Goal: Transaction & Acquisition: Purchase product/service

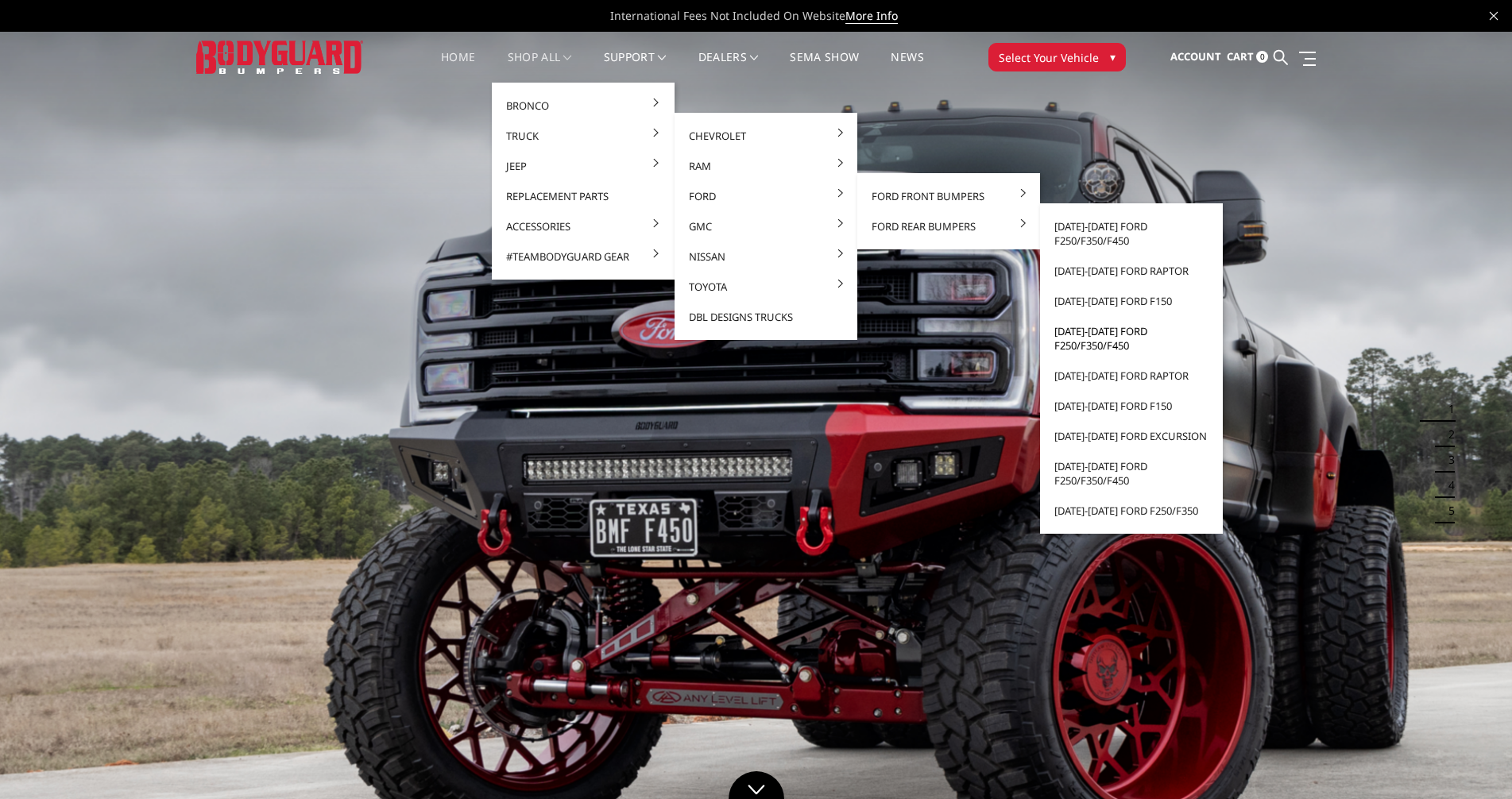
click at [793, 338] on link "[DATE]-[DATE] Ford F250/F350/F450" at bounding box center [1131, 339] width 170 height 45
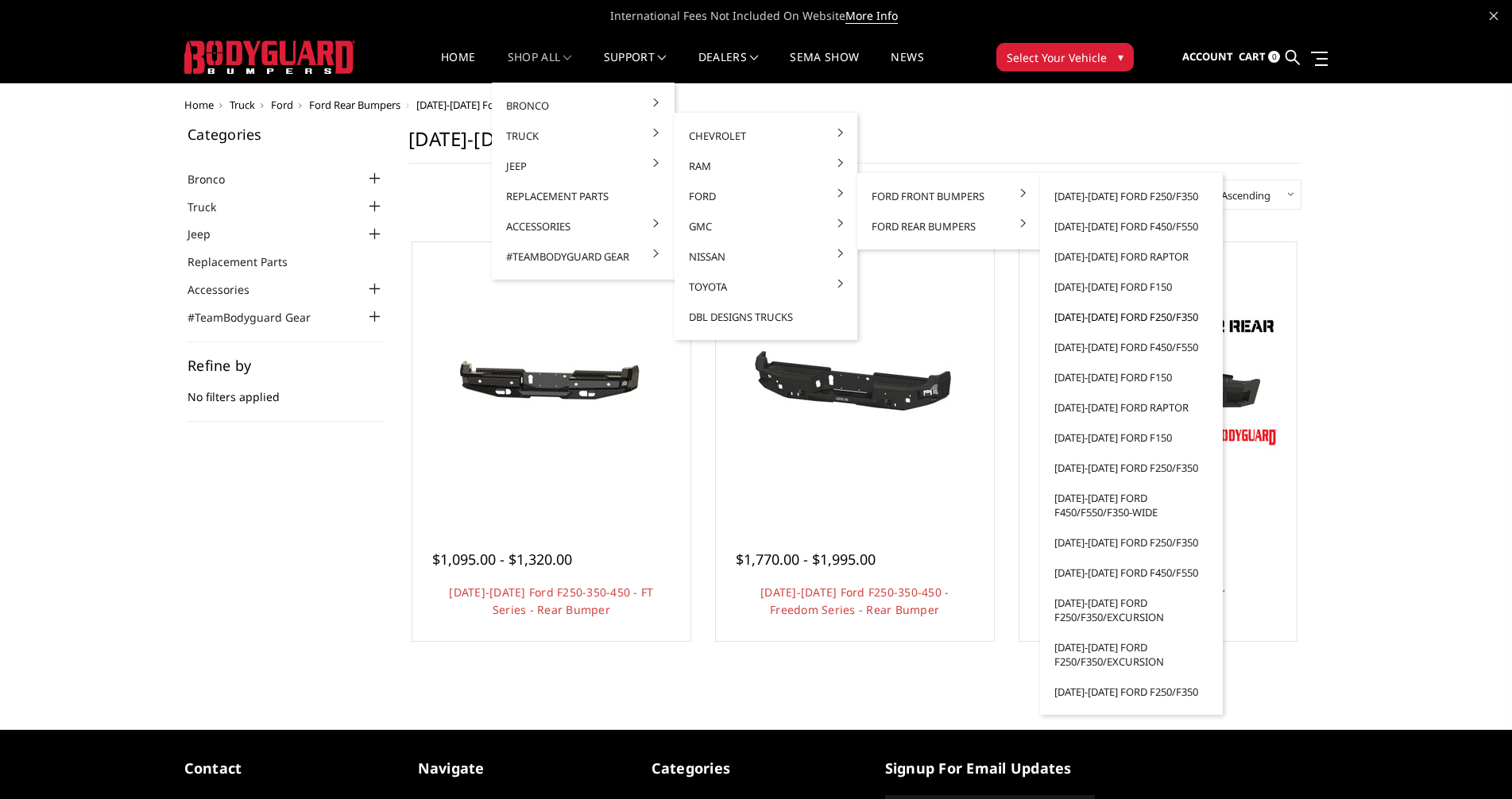
click at [1115, 318] on link "[DATE]-[DATE] Ford F250/F350" at bounding box center [1131, 317] width 170 height 30
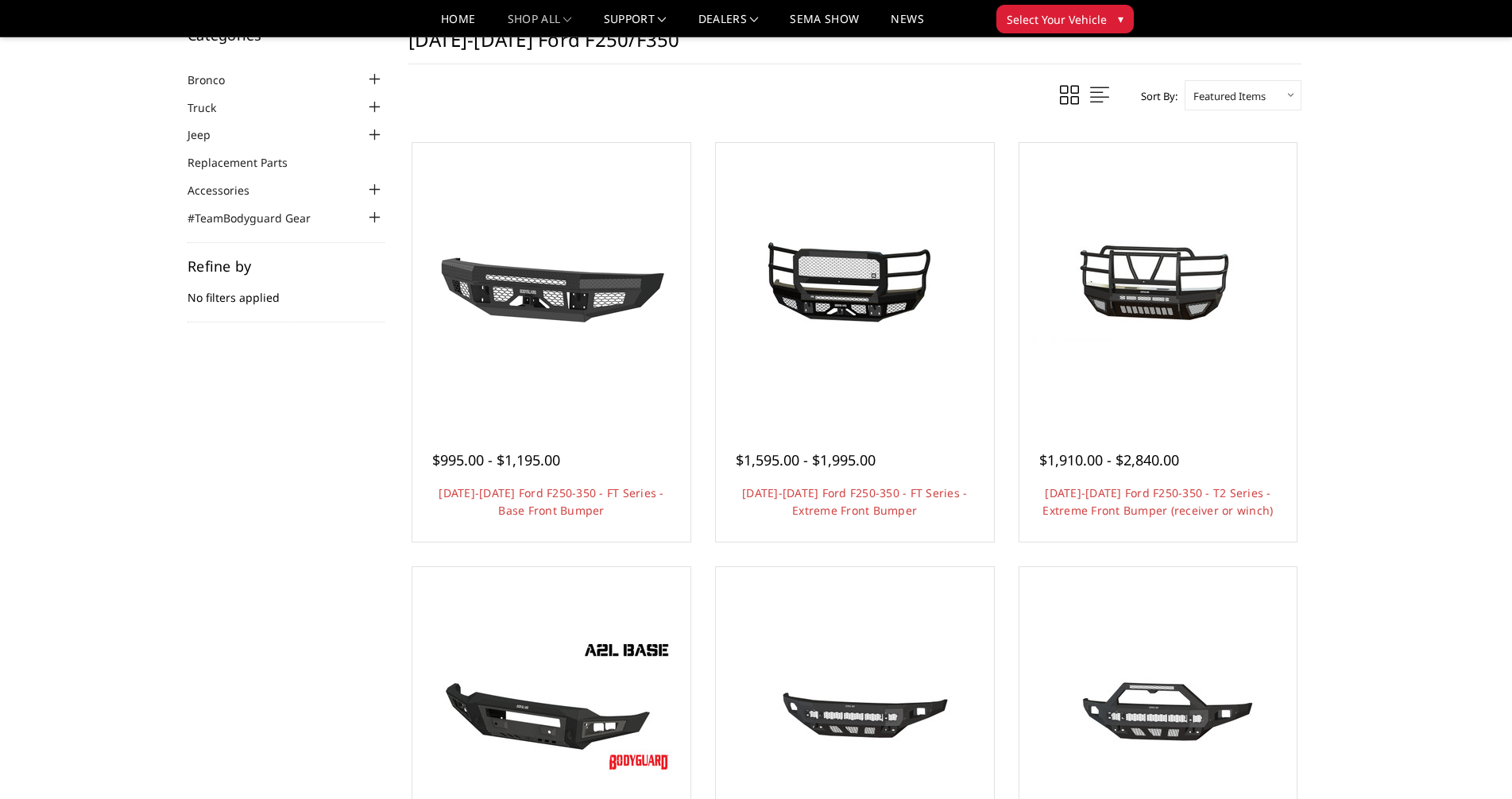
scroll to position [159, 0]
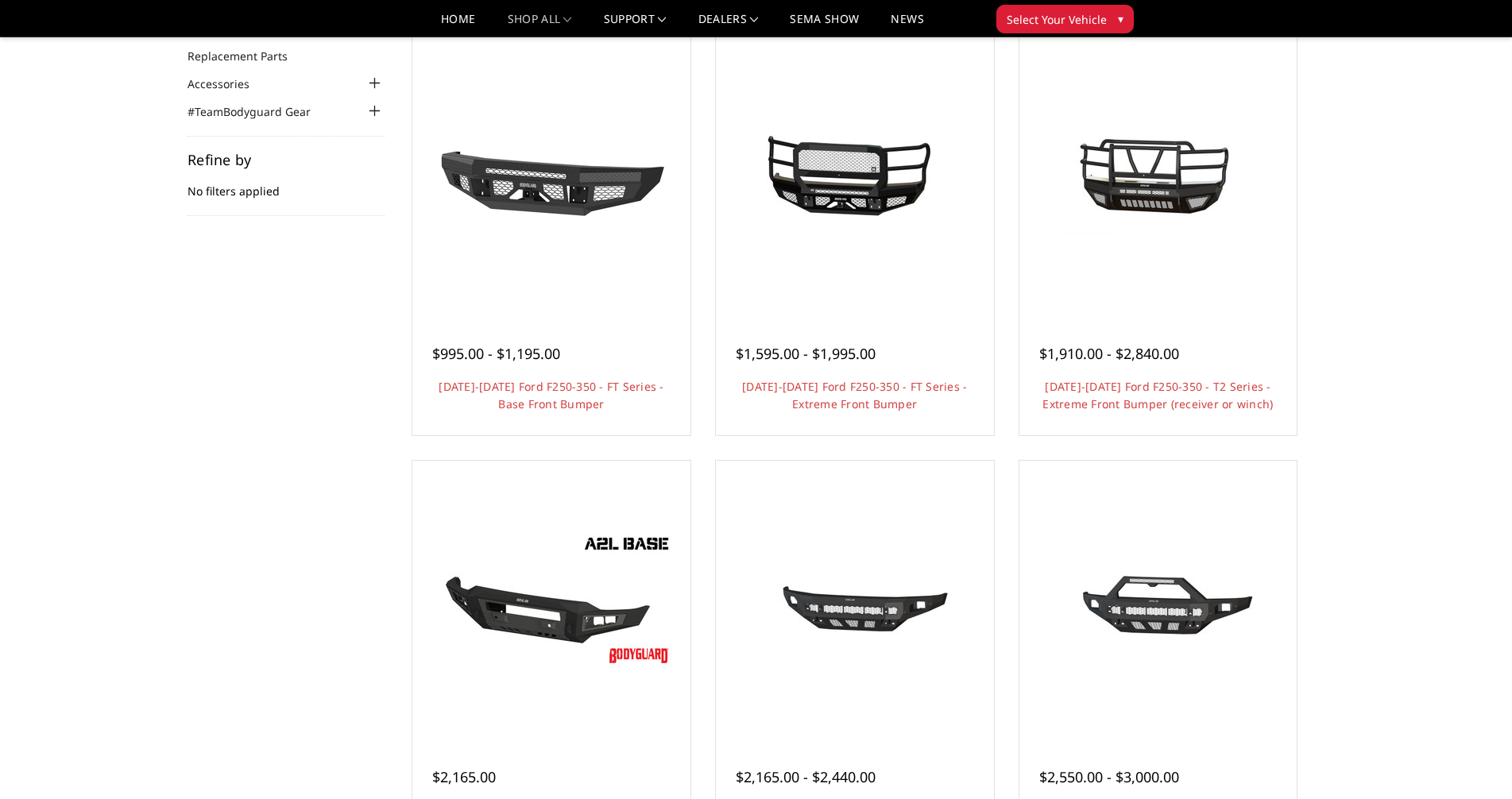
click at [861, 433] on link "Choose Options" at bounding box center [854, 448] width 120 height 30
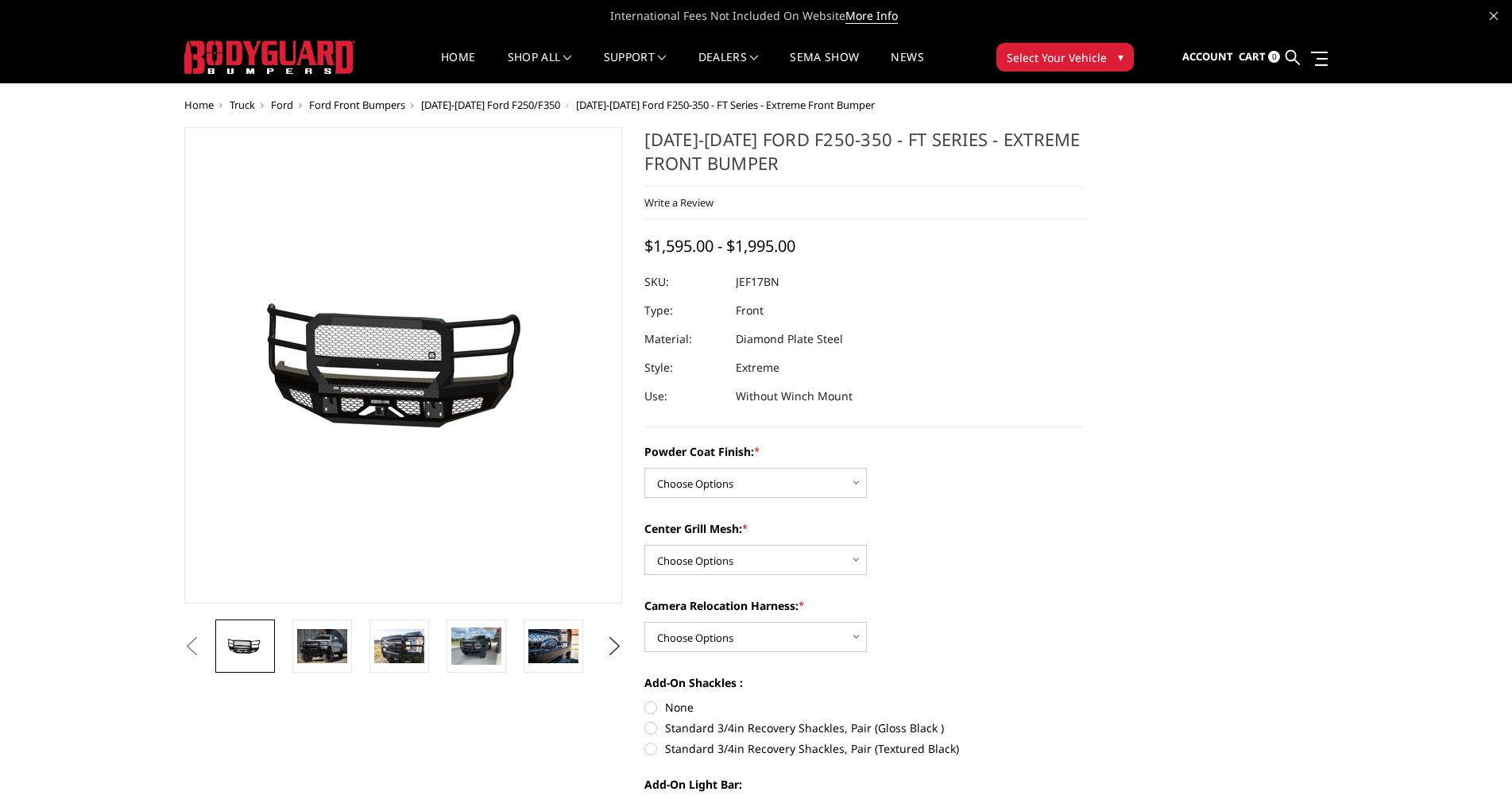
click at [320, 648] on img at bounding box center [322, 646] width 50 height 34
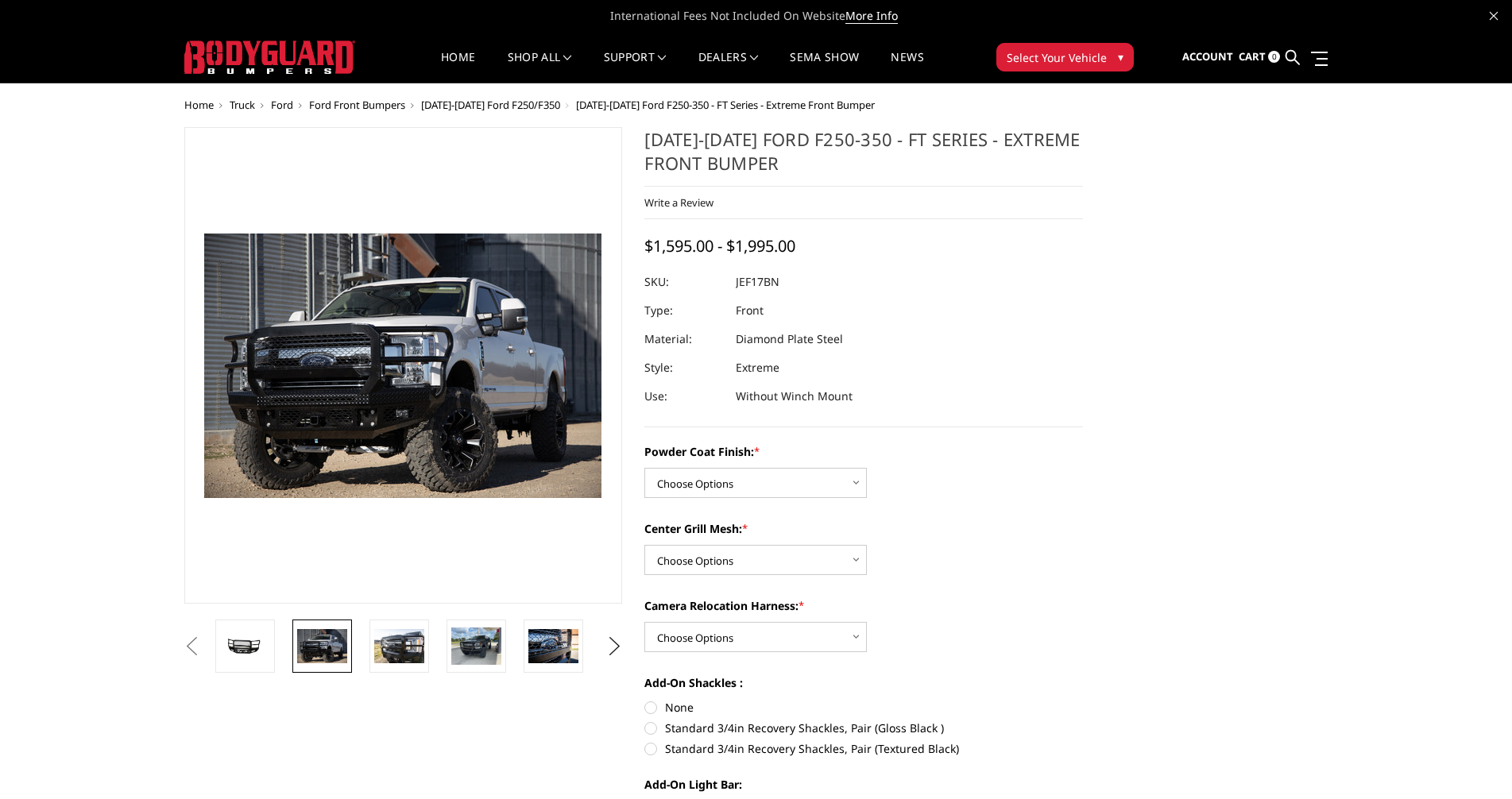
click at [398, 636] on img at bounding box center [399, 646] width 50 height 34
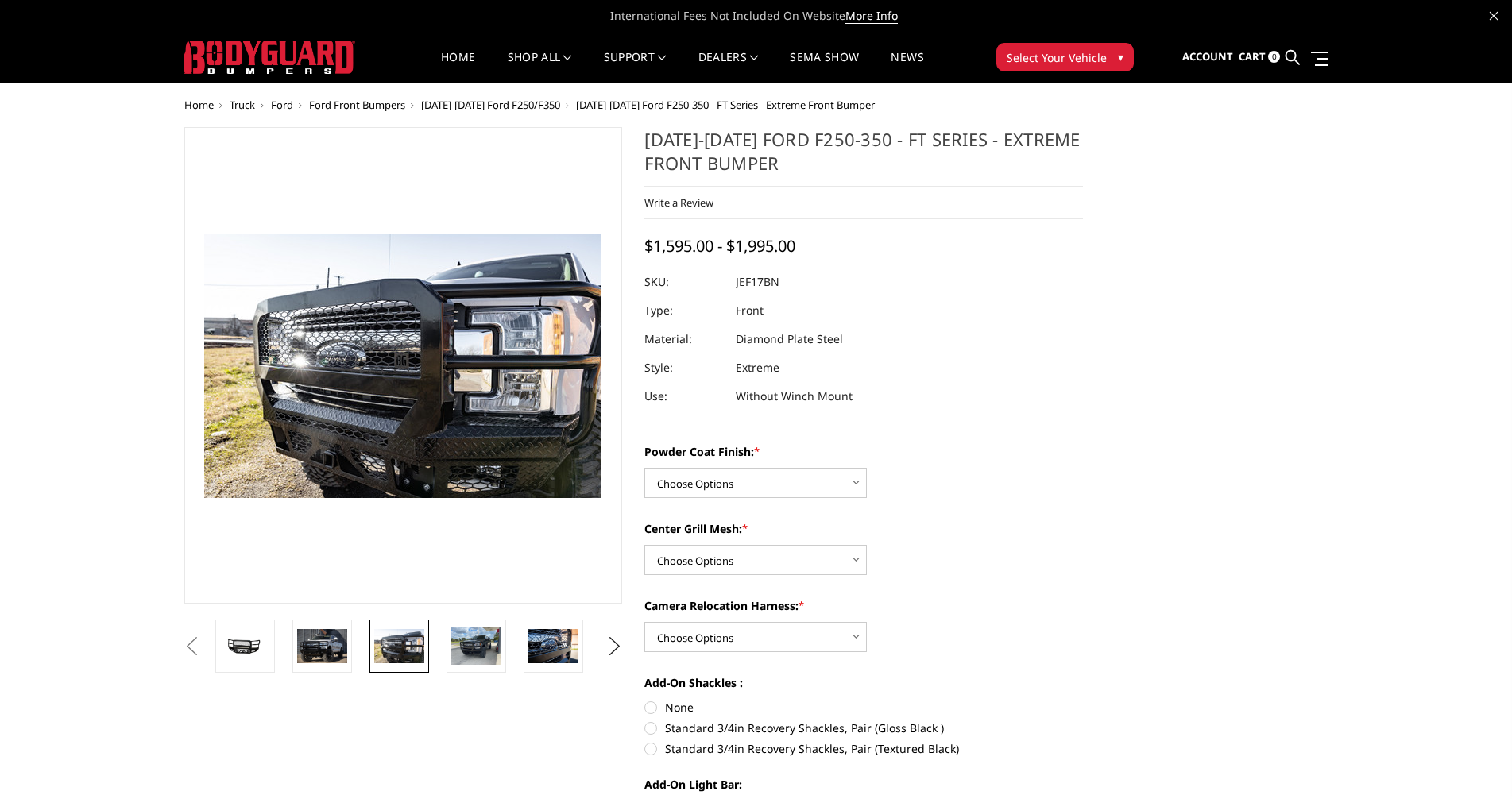
click at [464, 639] on img at bounding box center [477, 646] width 50 height 37
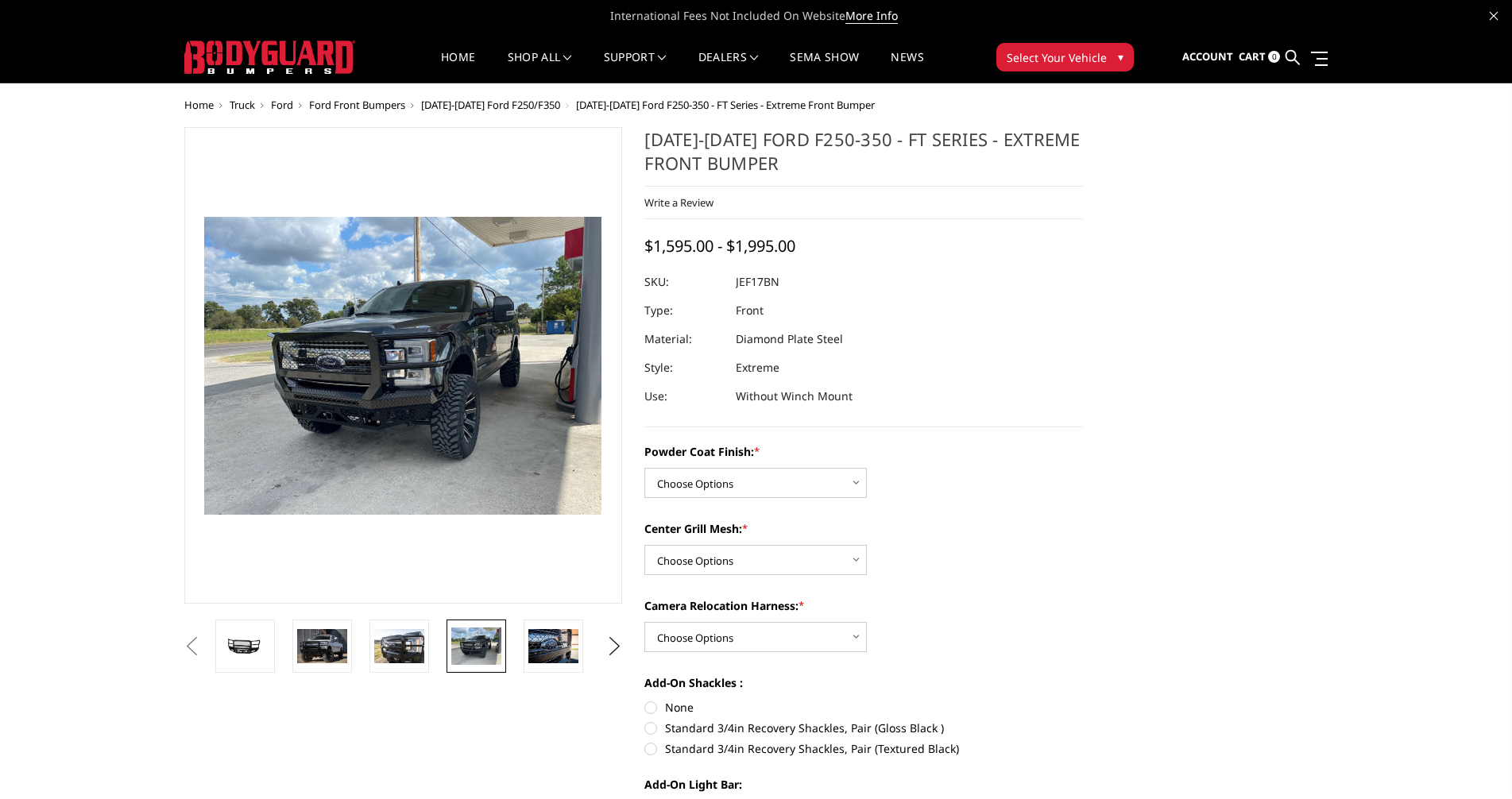
click at [535, 645] on img at bounding box center [553, 646] width 50 height 34
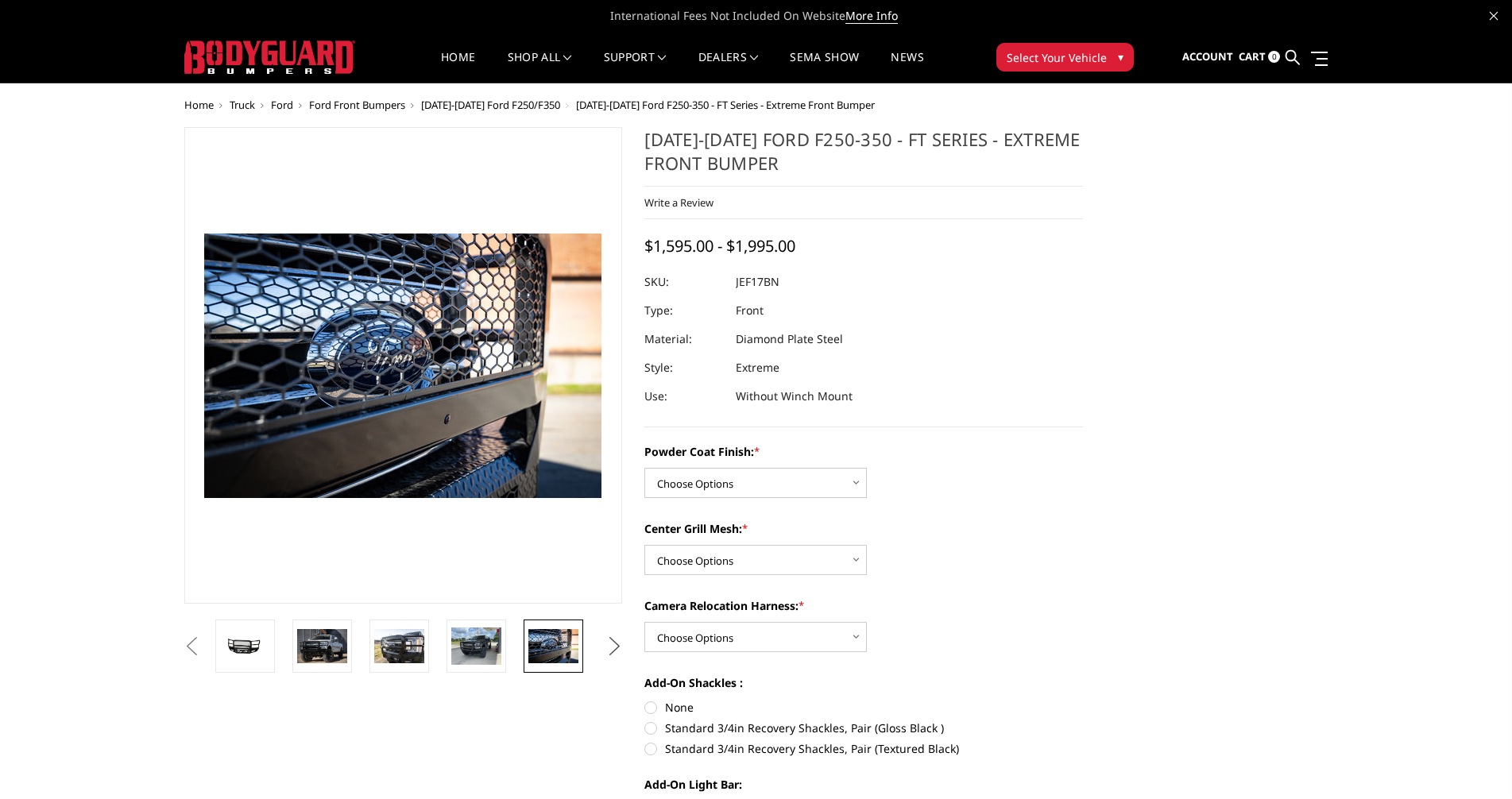
click at [614, 643] on button "Next" at bounding box center [614, 647] width 24 height 24
click at [551, 650] on img at bounding box center [553, 646] width 50 height 34
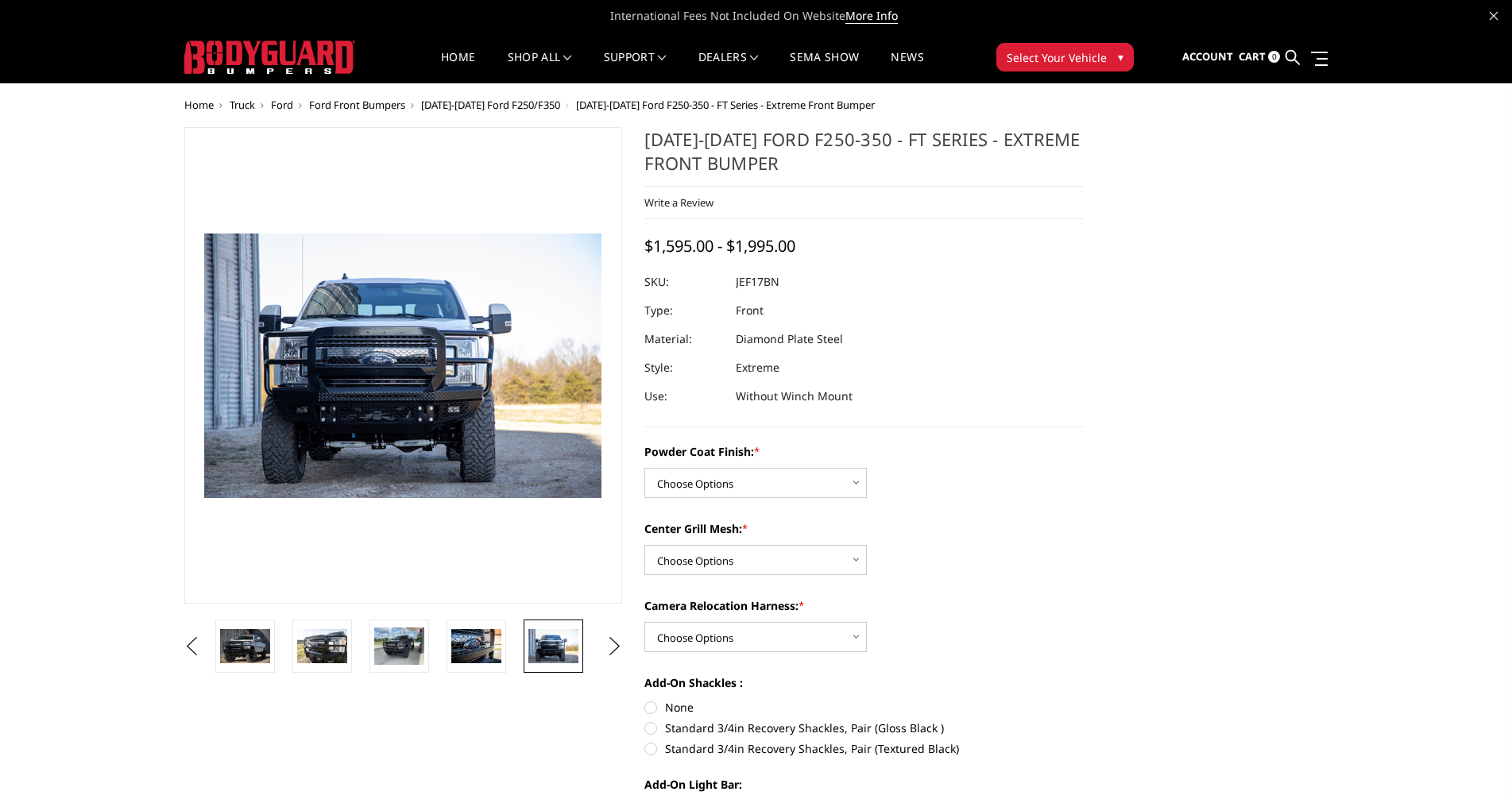
click at [478, 654] on img at bounding box center [477, 646] width 50 height 34
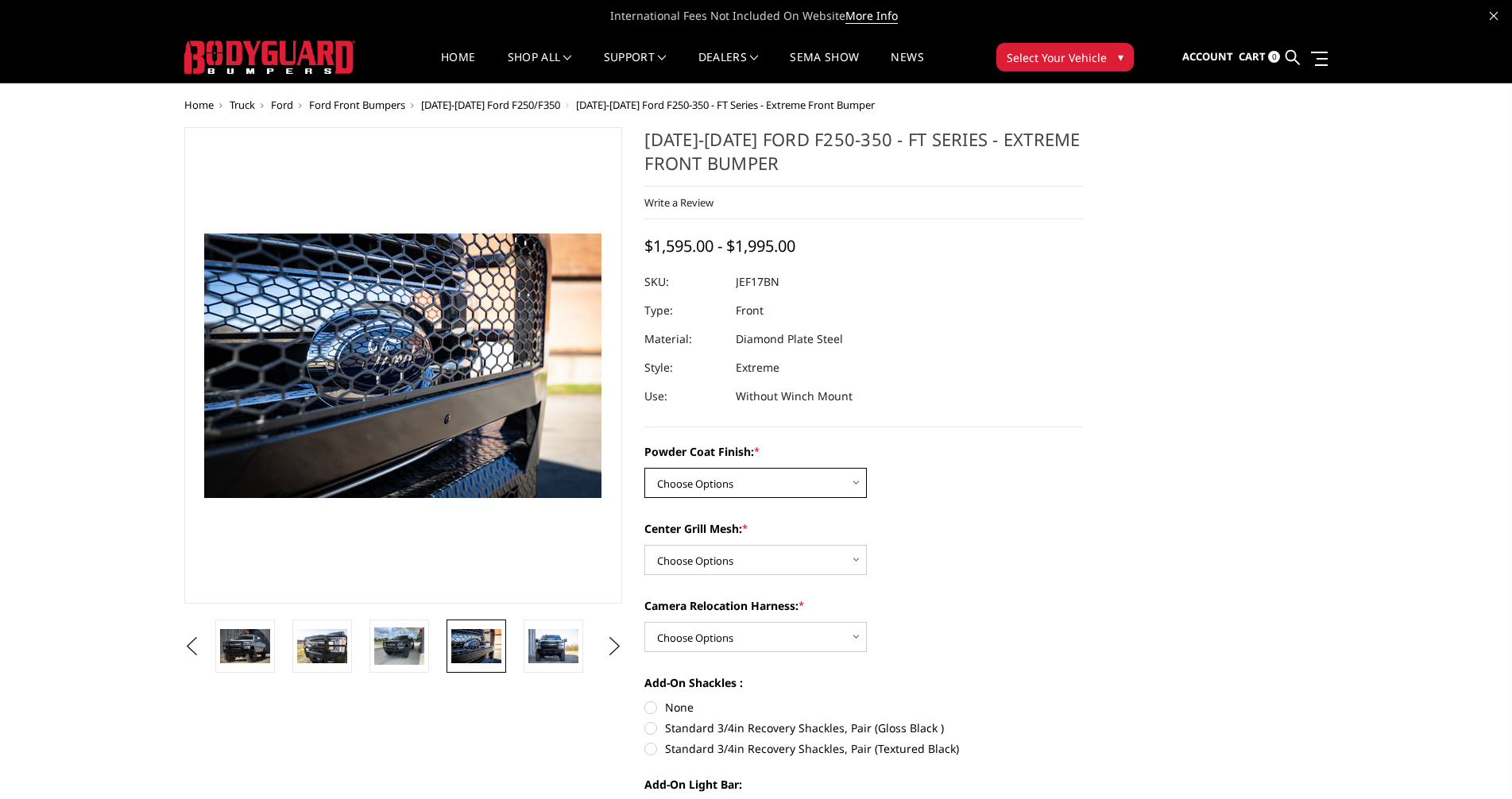
click at [714, 485] on select "Choose Options Bare Metal Gloss Black Powder Coat Textured Black Powder Coat" at bounding box center [755, 483] width 223 height 30
select select "3222"
click at [644, 468] on select "Choose Options Bare Metal Gloss Black Powder Coat Textured Black Powder Coat" at bounding box center [755, 483] width 223 height 30
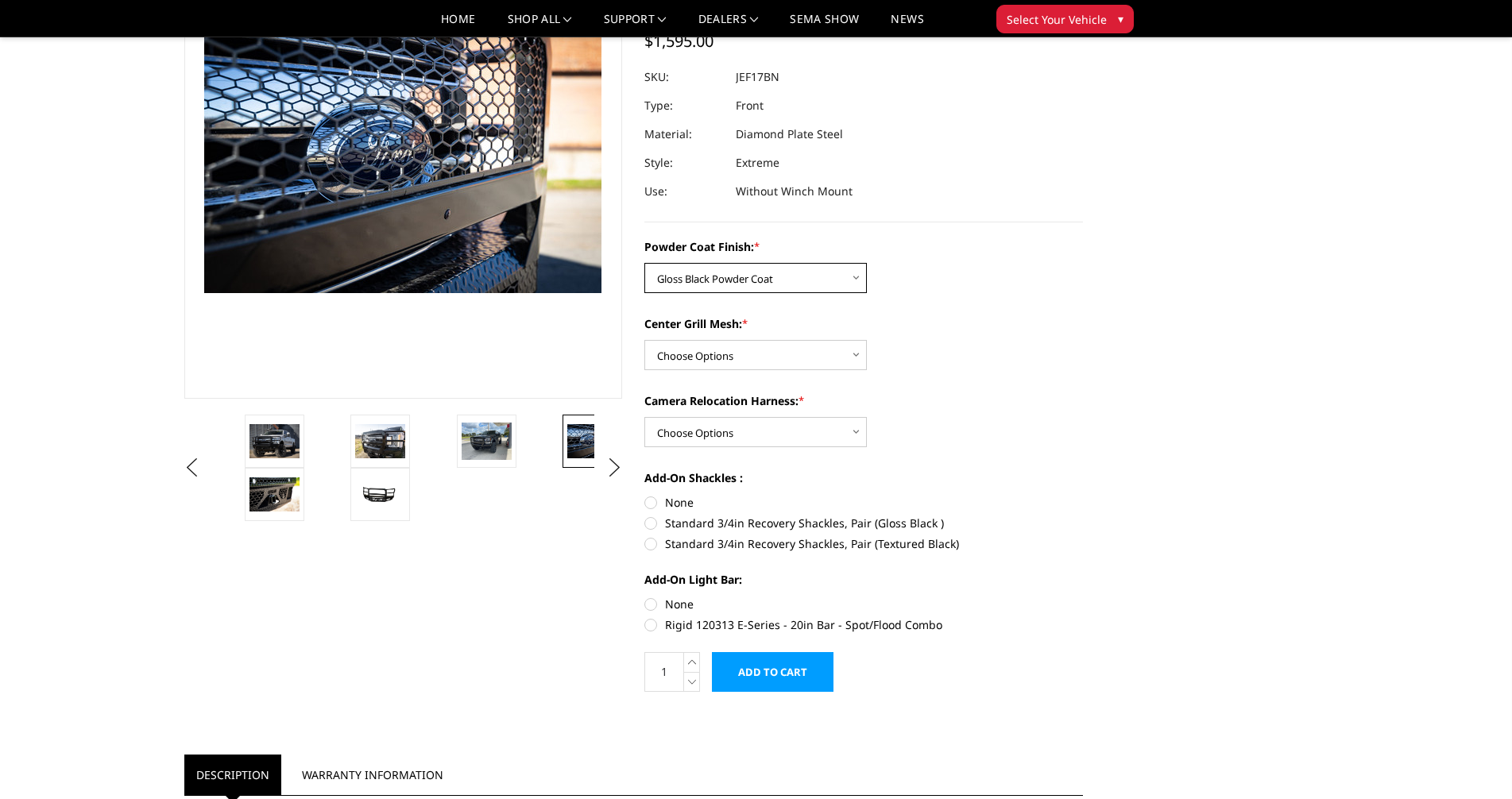
scroll to position [159, 0]
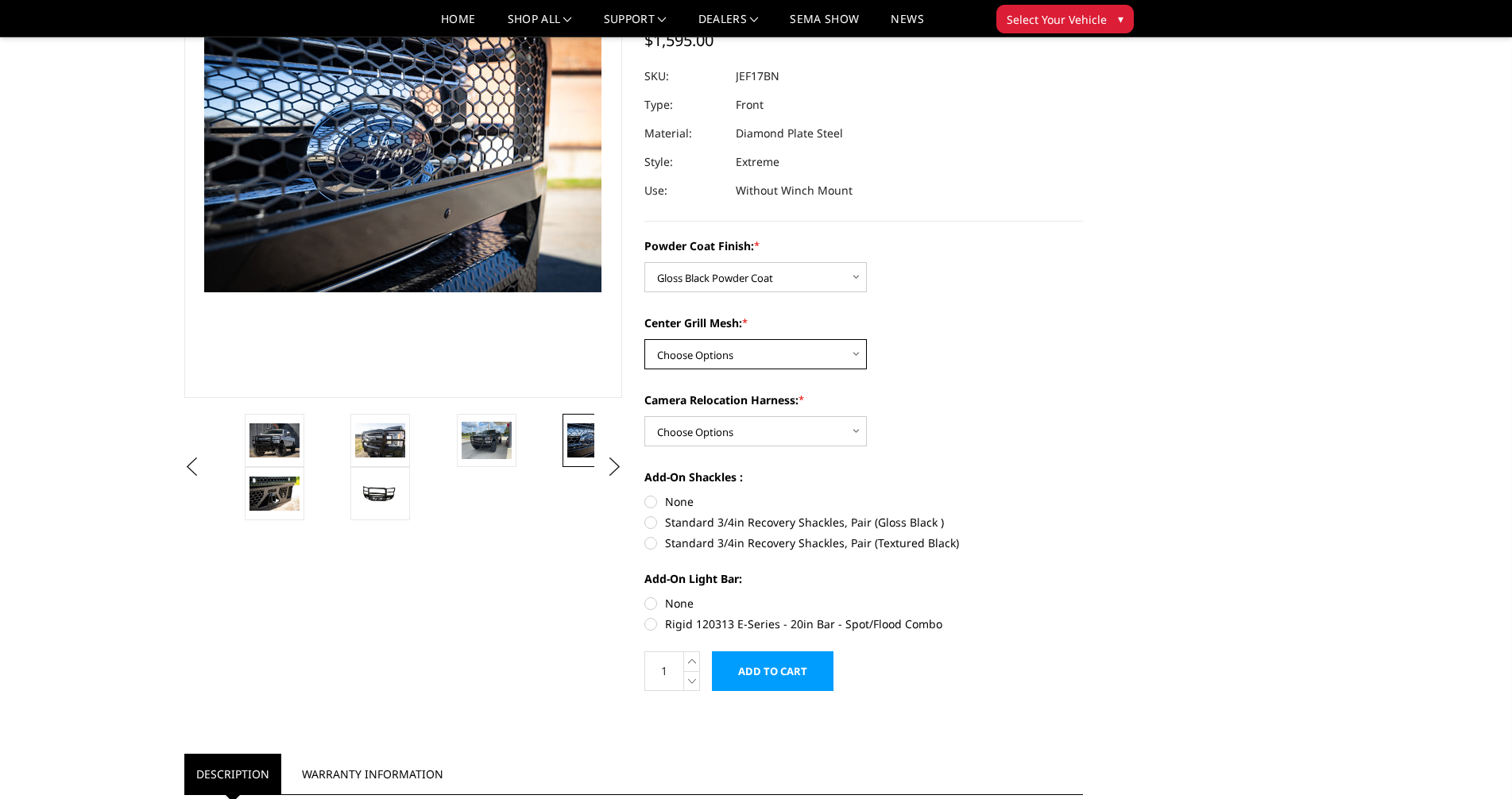
click at [855, 353] on select "Choose Options WITH Expanded Metal in Center Grill WITHOUT Expanded Metal in Ce…" at bounding box center [755, 354] width 223 height 30
click at [644, 339] on select "Choose Options WITH Expanded Metal in Center Grill WITHOUT Expanded Metal in Ce…" at bounding box center [755, 354] width 223 height 30
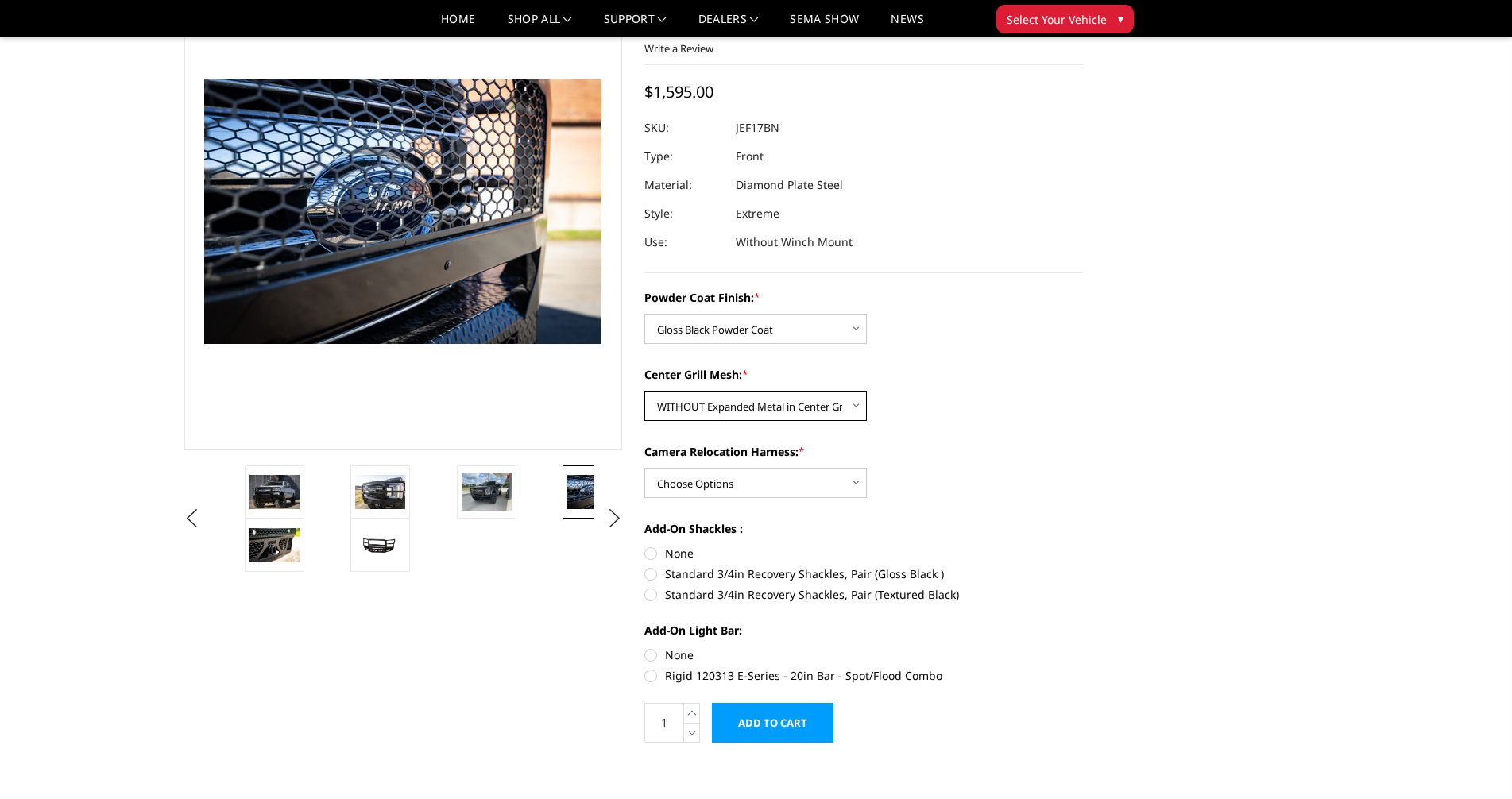
scroll to position [79, 0]
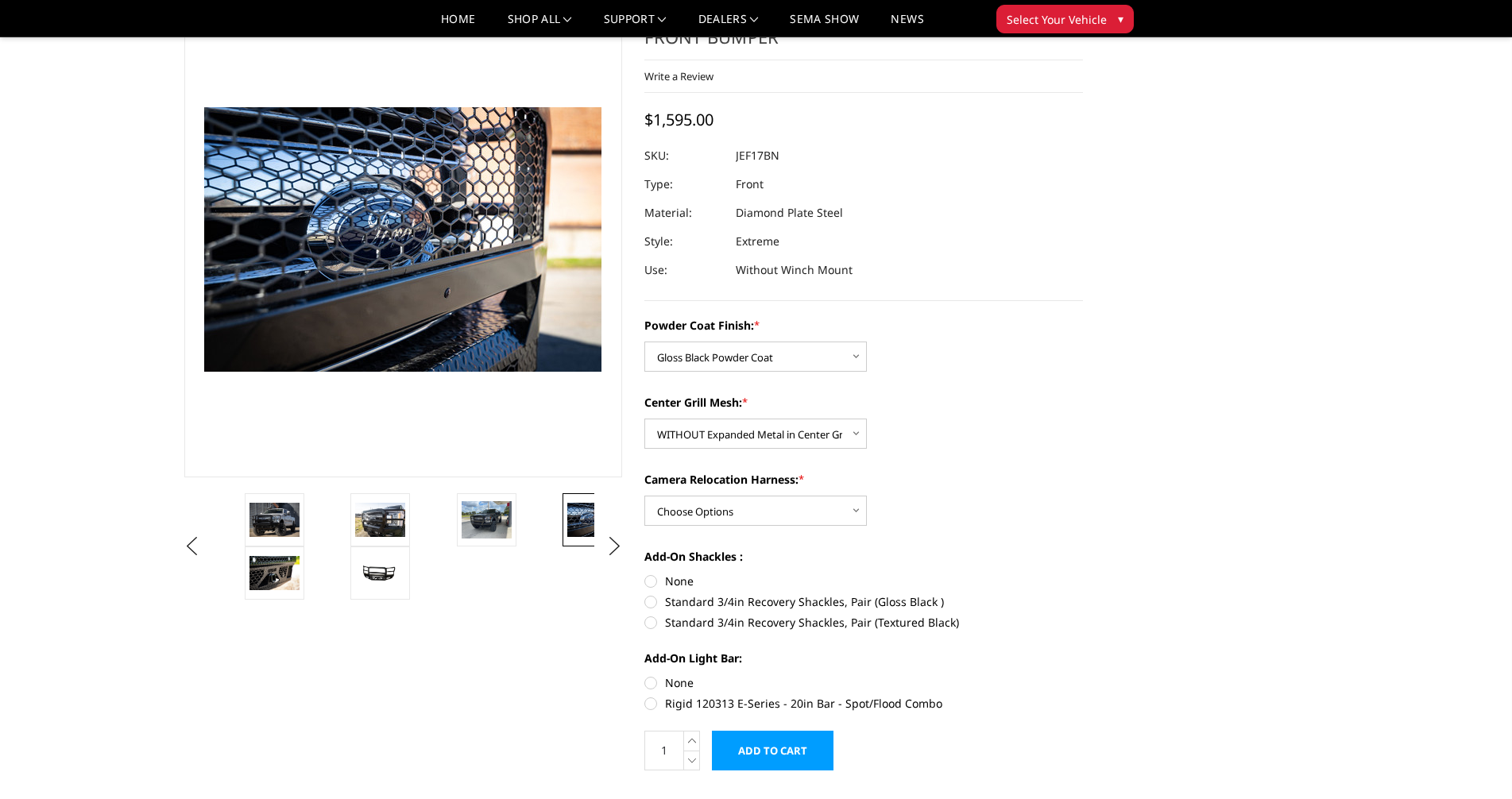
click at [377, 526] on img at bounding box center [380, 520] width 50 height 34
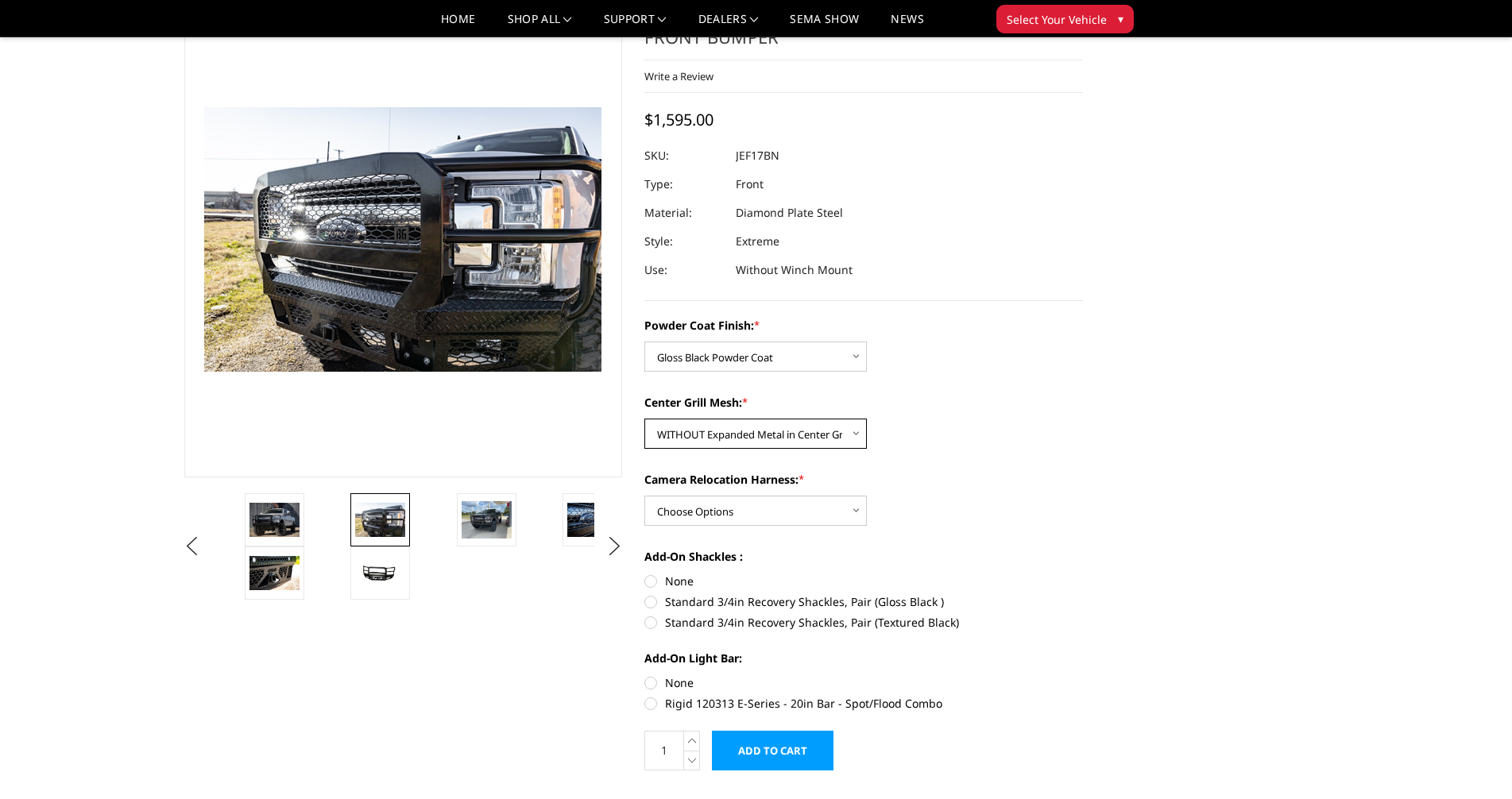
click at [853, 429] on select "Choose Options WITH Expanded Metal in Center Grill WITHOUT Expanded Metal in Ce…" at bounding box center [755, 434] width 223 height 30
select select "3224"
click at [644, 419] on select "Choose Options WITH Expanded Metal in Center Grill WITHOUT Expanded Metal in Ce…" at bounding box center [755, 434] width 223 height 30
click at [857, 508] on select "Choose Options WITH Camera Relocation Harness WITHOUT Camera Relocation Harness" at bounding box center [755, 510] width 223 height 30
select select "3227"
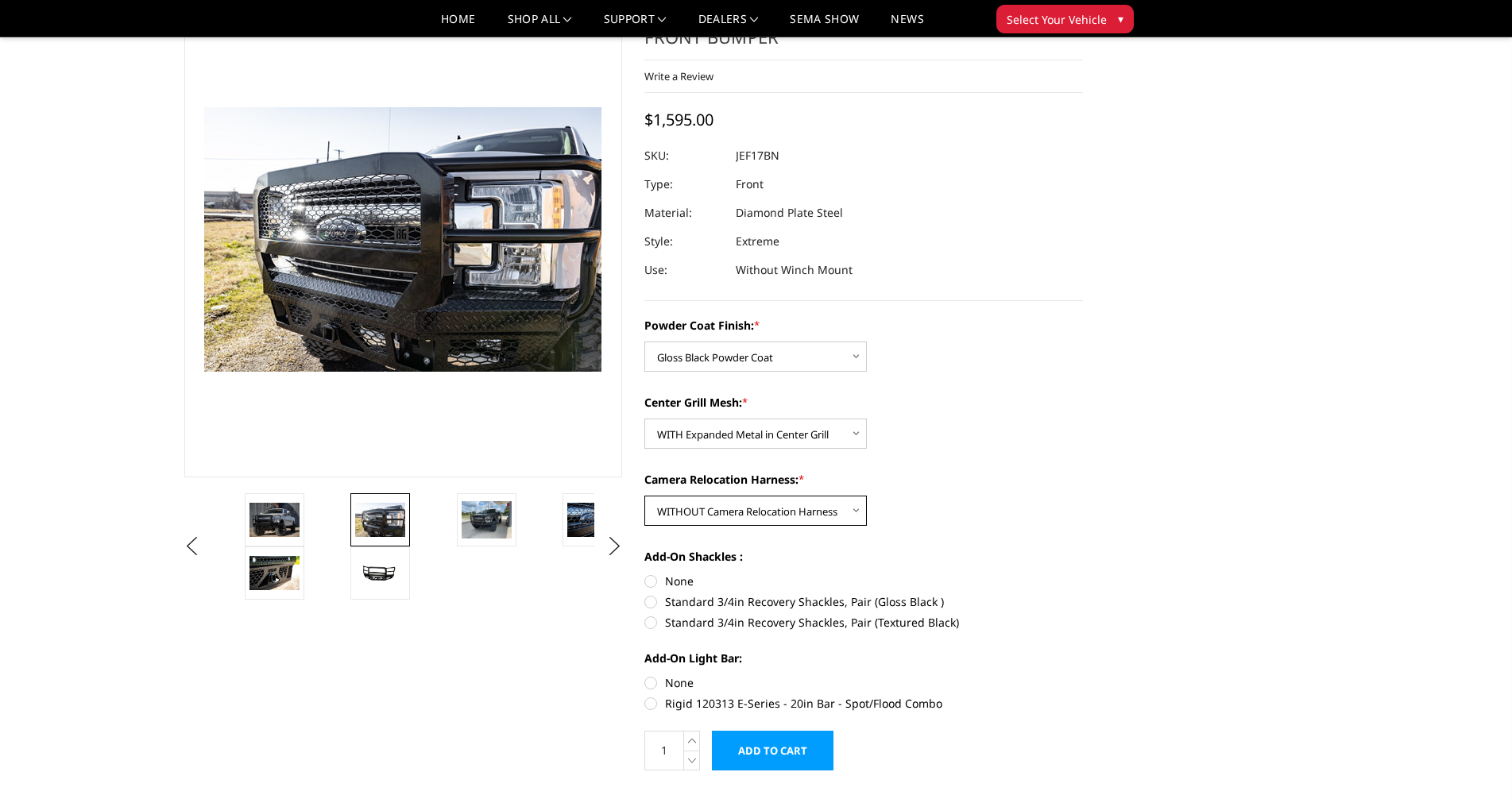
click at [644, 495] on select "Choose Options WITH Camera Relocation Harness WITHOUT Camera Relocation Harness" at bounding box center [755, 510] width 223 height 30
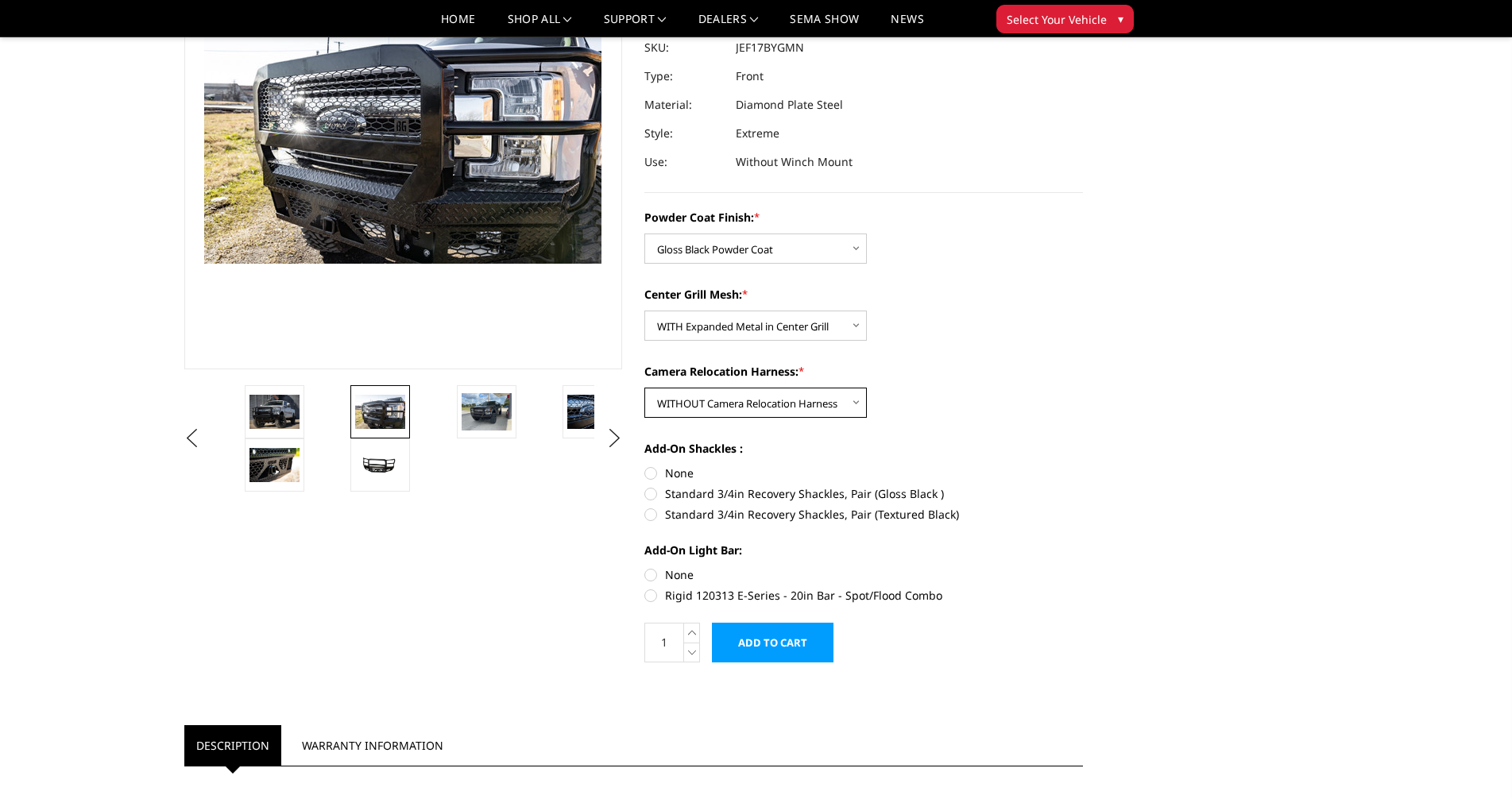
scroll to position [159, 0]
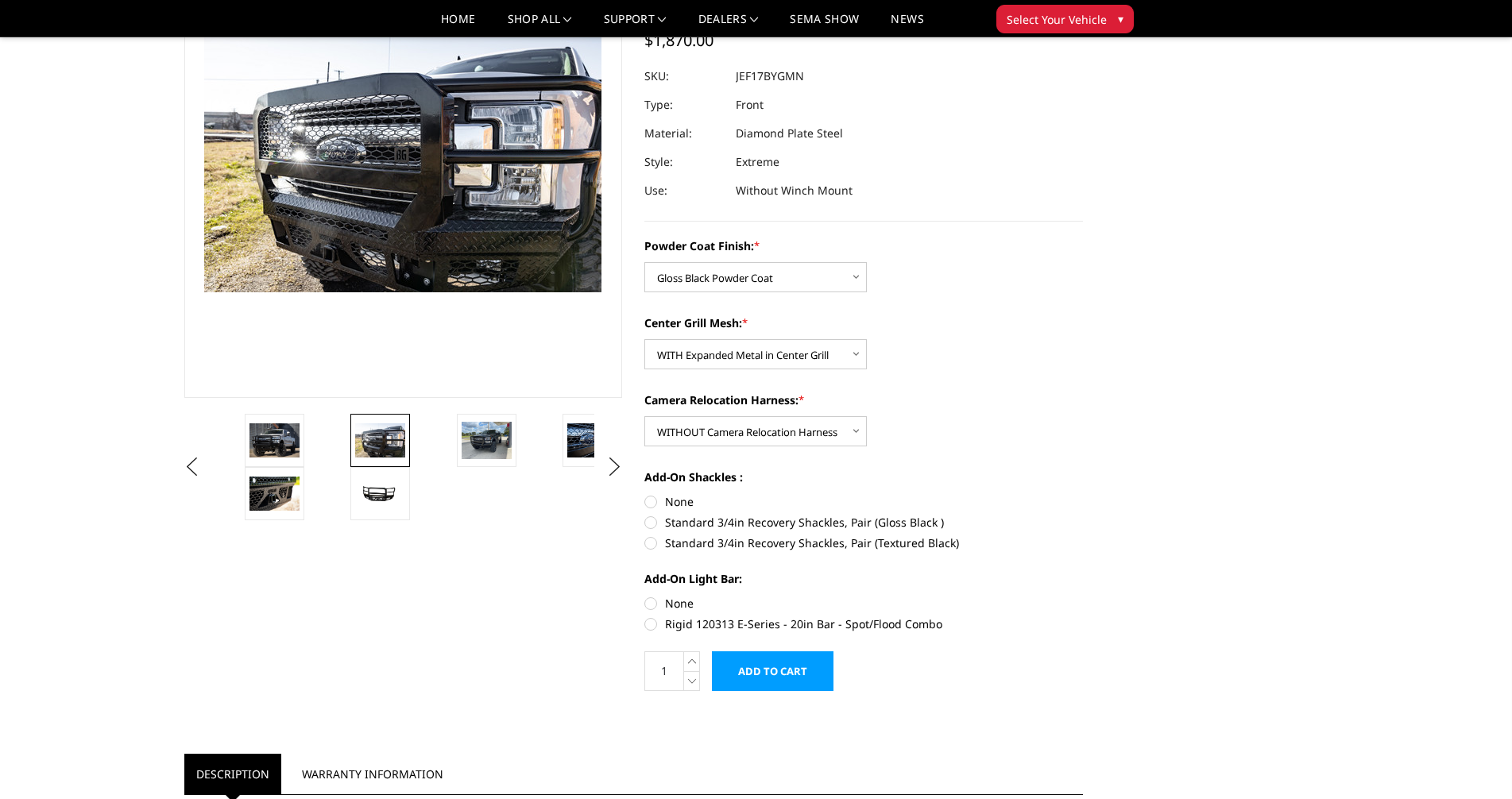
click at [648, 621] on label "Rigid 120313 E-Series - 20in Bar - Spot/Flood Combo" at bounding box center [863, 624] width 439 height 17
click at [1083, 596] on input "Rigid 120313 E-Series - 20in Bar - Spot/Flood Combo" at bounding box center [1083, 595] width 1 height 1
radio input "true"
click at [653, 624] on label "Rigid 120313 E-Series - 20in Bar - Spot/Flood Combo" at bounding box center [863, 624] width 439 height 17
click at [1083, 596] on input "Rigid 120313 E-Series - 20in Bar - Spot/Flood Combo" at bounding box center [1083, 595] width 1 height 1
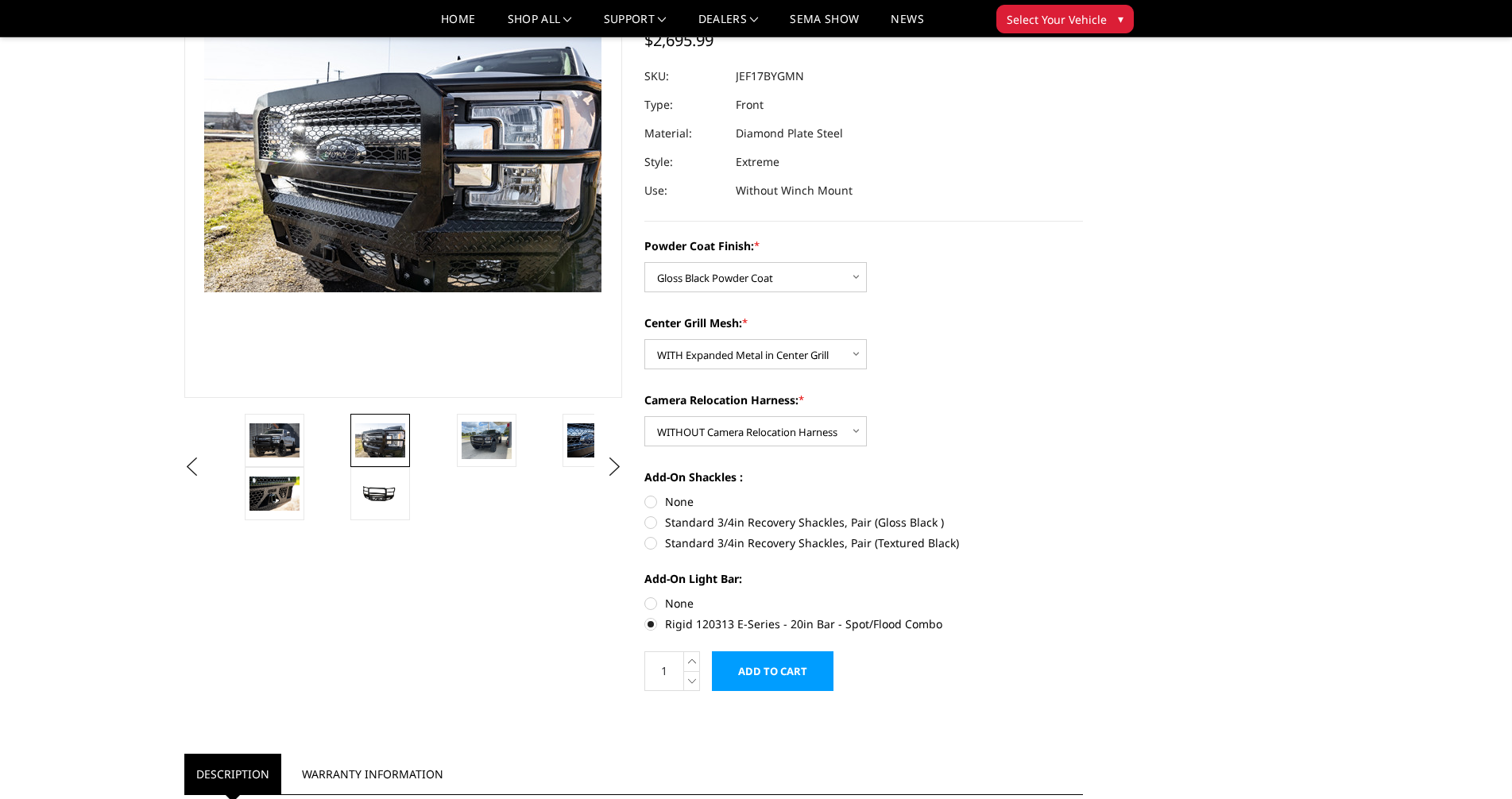
click at [655, 602] on label "None" at bounding box center [863, 603] width 439 height 17
click at [645, 596] on input "None" at bounding box center [644, 595] width 1 height 1
radio input "true"
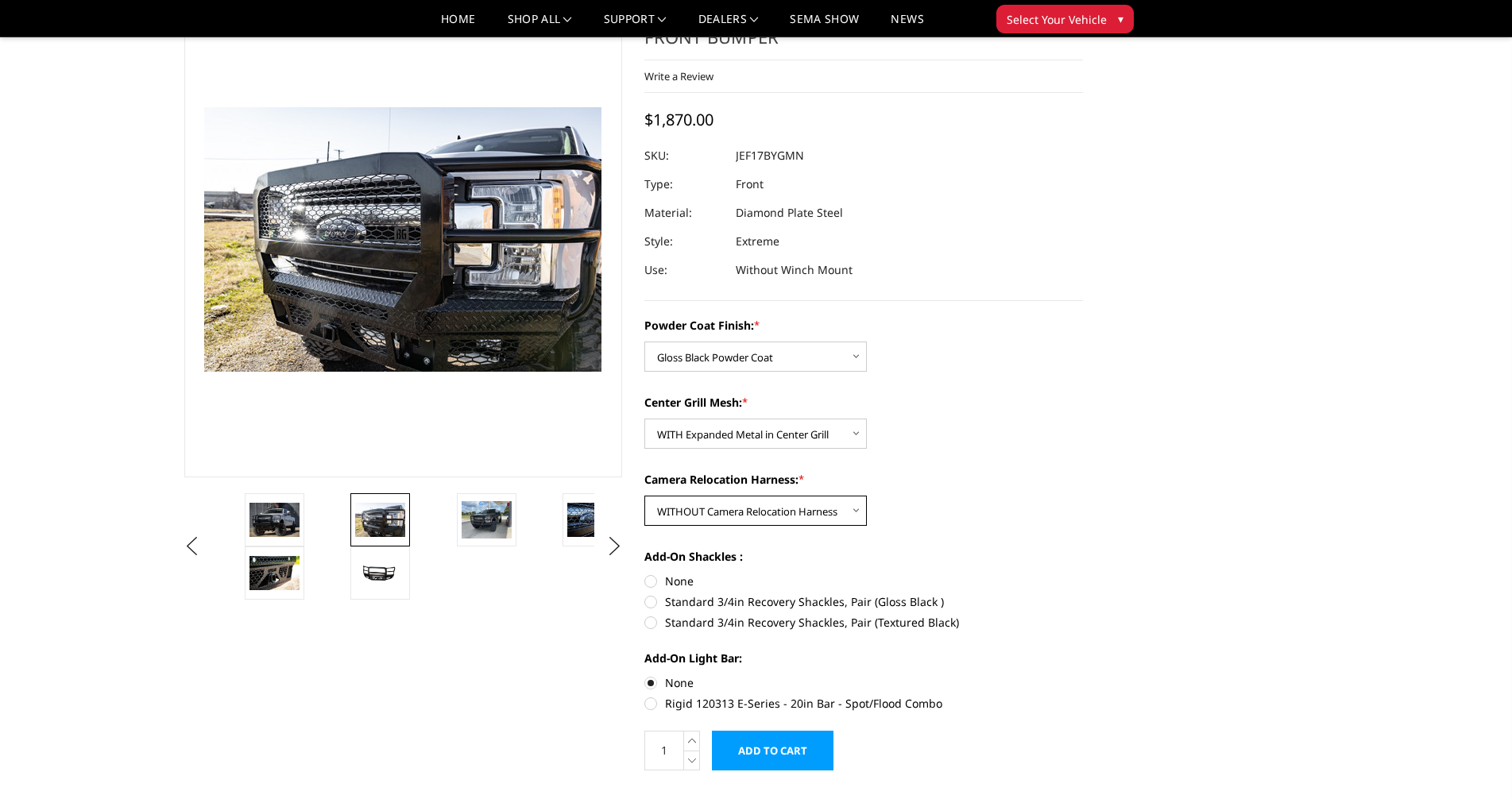
click at [856, 509] on select "Choose Options WITH Camera Relocation Harness WITHOUT Camera Relocation Harness" at bounding box center [755, 510] width 223 height 30
click at [644, 495] on select "Choose Options WITH Camera Relocation Harness WITHOUT Camera Relocation Harness" at bounding box center [755, 510] width 223 height 30
click at [856, 511] on select "Choose Options WITH Camera Relocation Harness WITHOUT Camera Relocation Harness" at bounding box center [755, 510] width 223 height 30
select select "3227"
click at [644, 495] on select "Choose Options WITH Camera Relocation Harness WITHOUT Camera Relocation Harness" at bounding box center [755, 510] width 223 height 30
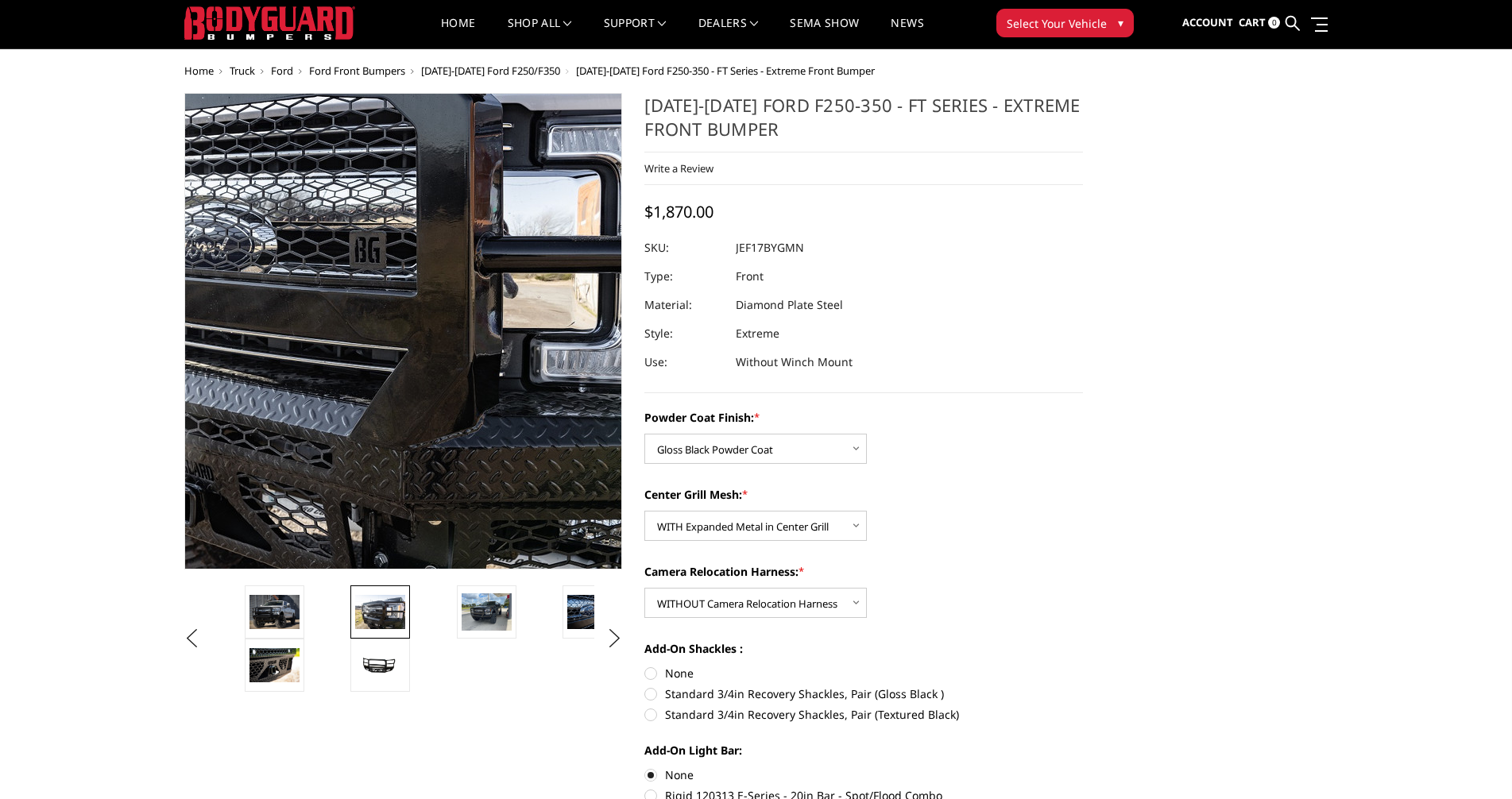
scroll to position [0, 0]
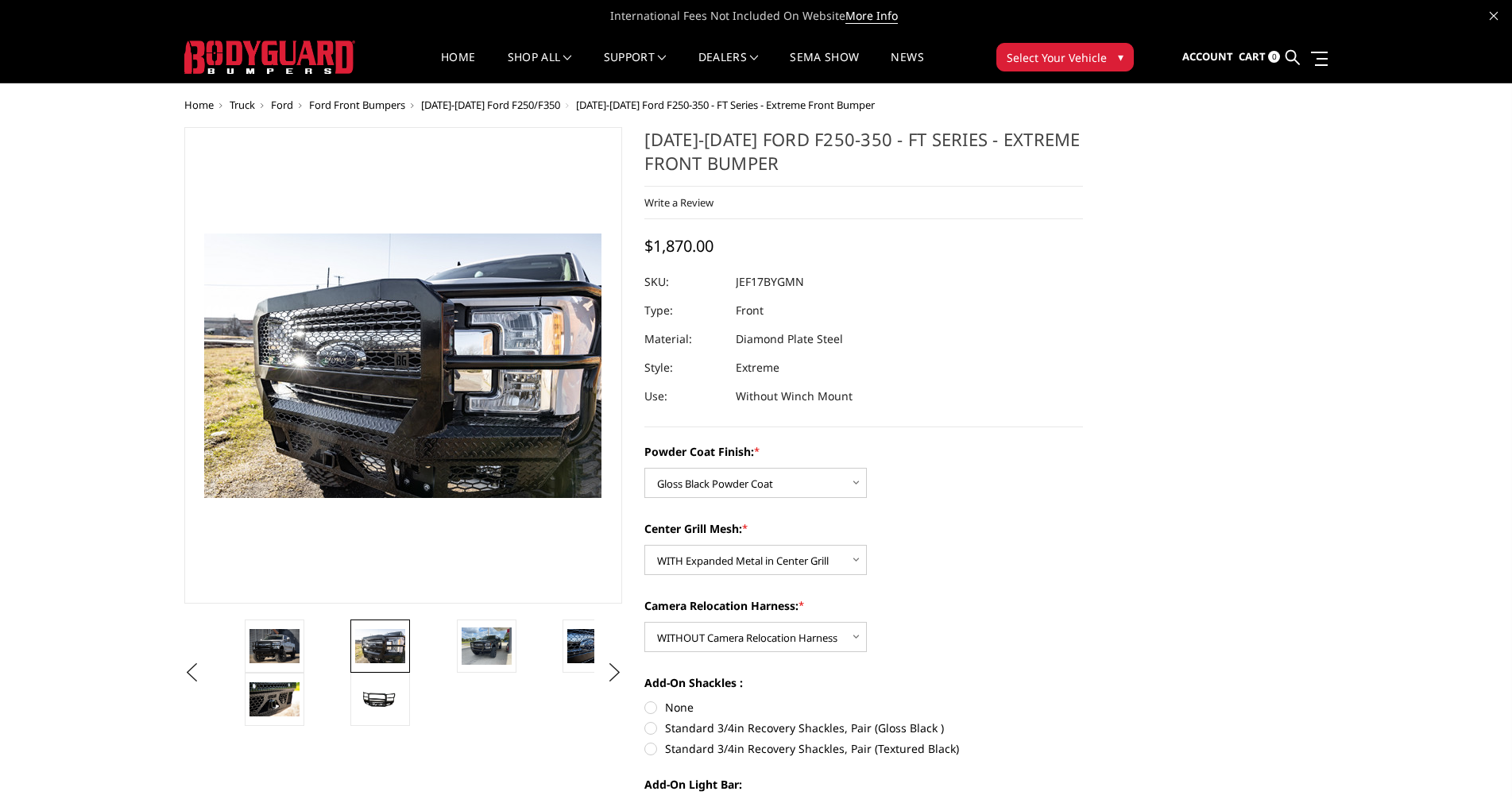
click at [479, 642] on img at bounding box center [487, 646] width 50 height 37
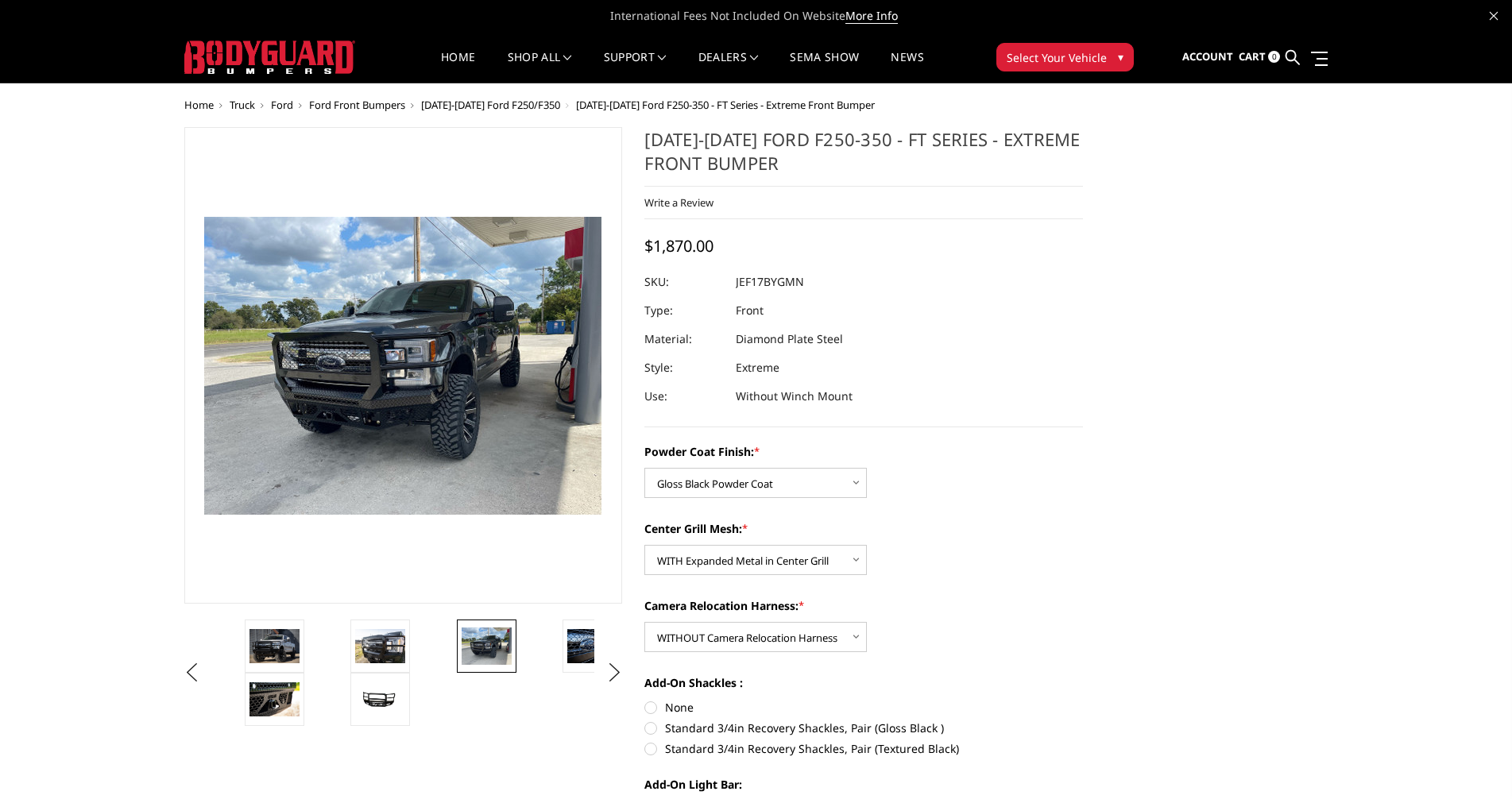
click at [270, 648] on img at bounding box center [275, 646] width 50 height 34
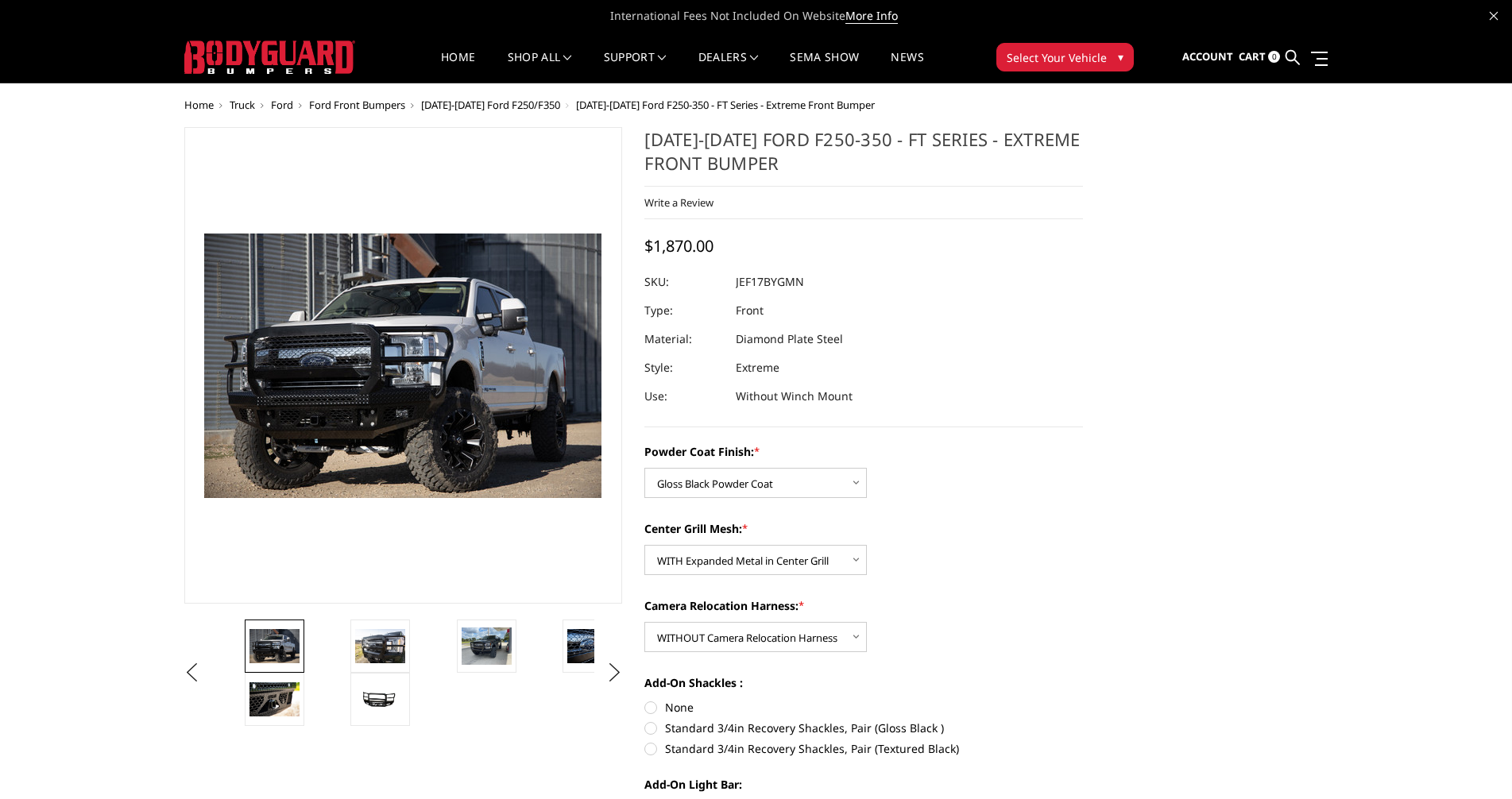
click at [273, 701] on img at bounding box center [275, 699] width 50 height 34
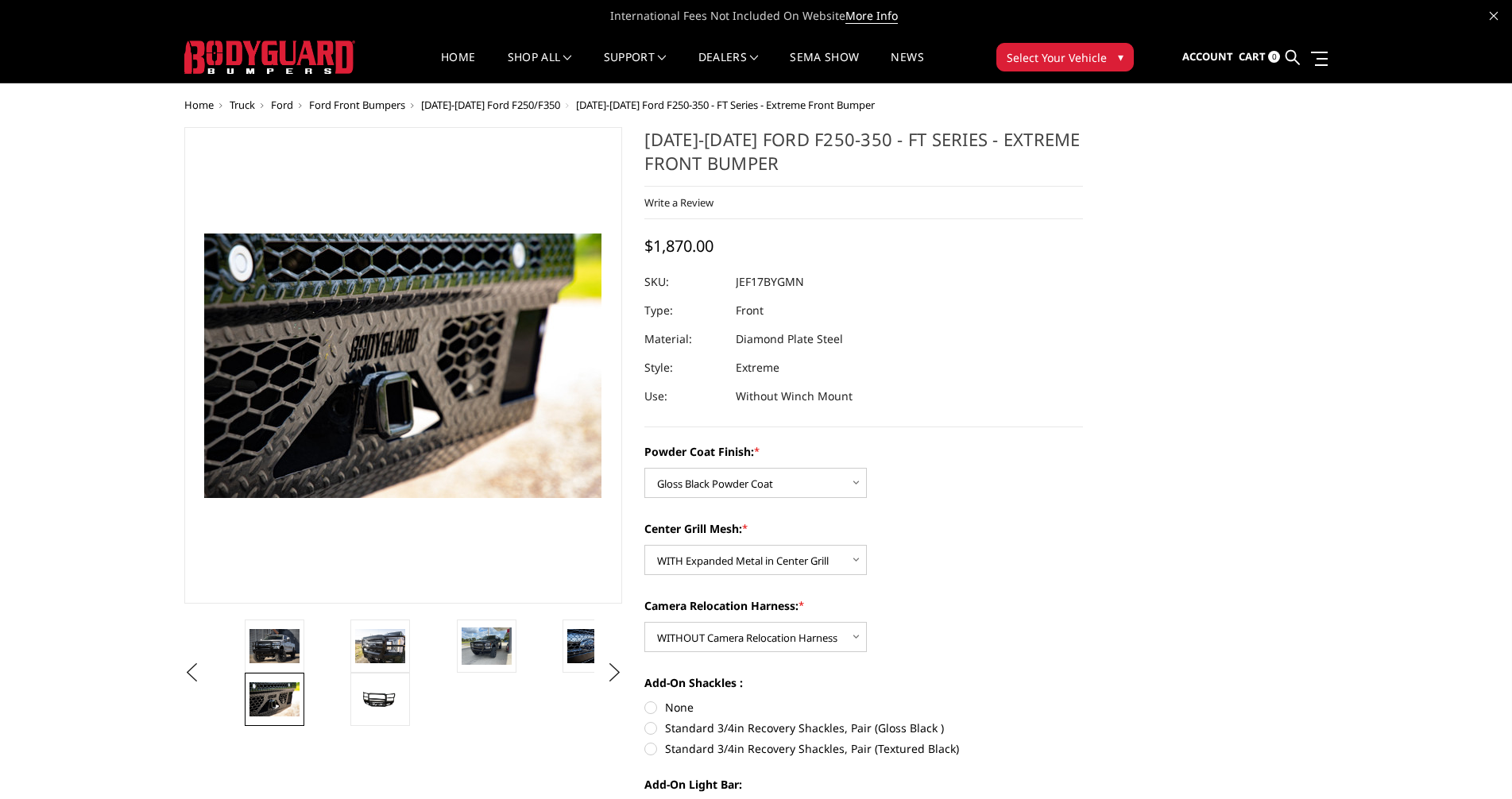
click at [491, 636] on img at bounding box center [487, 646] width 50 height 37
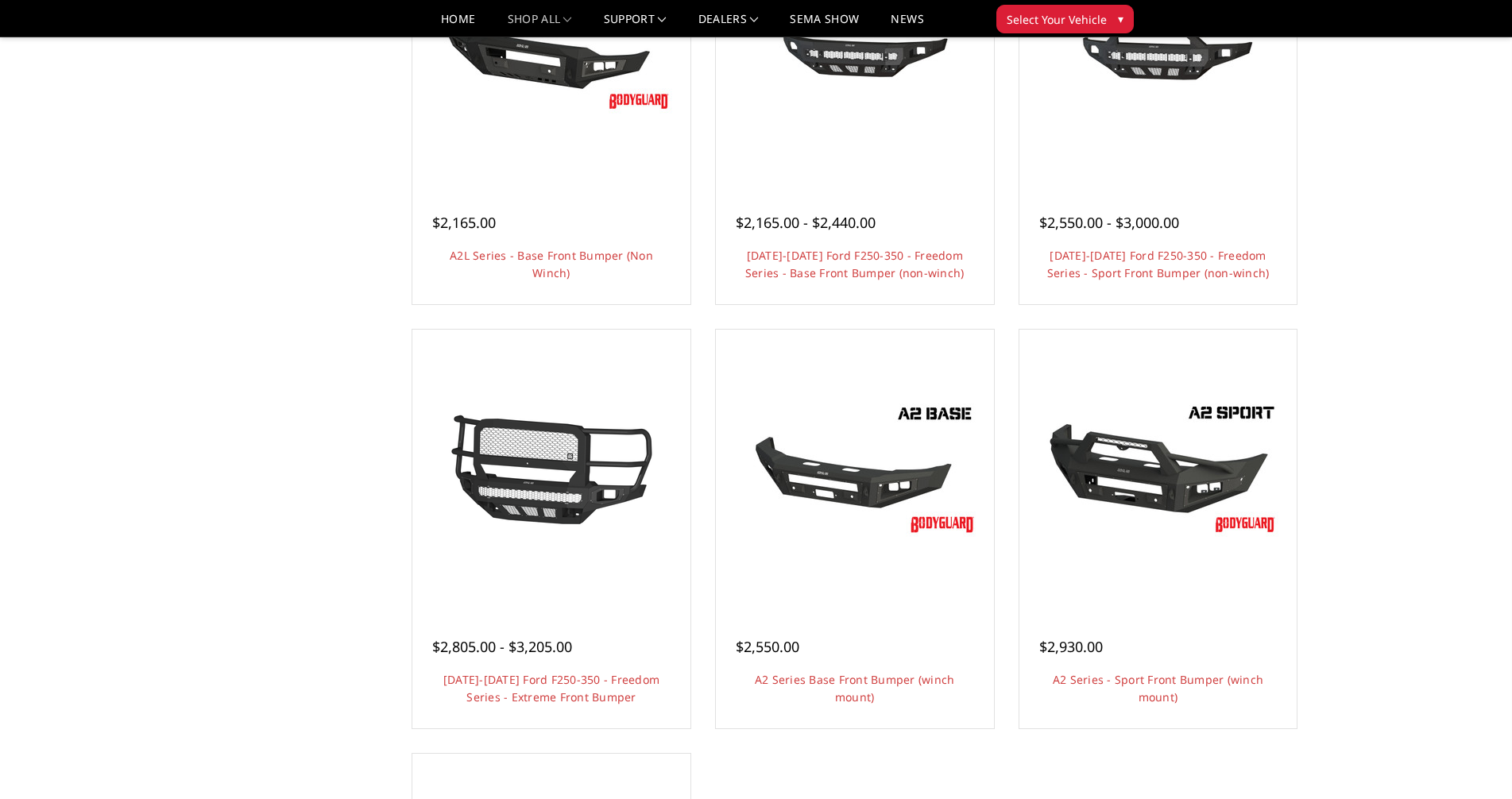
scroll to position [715, 0]
